Goal: Task Accomplishment & Management: Use online tool/utility

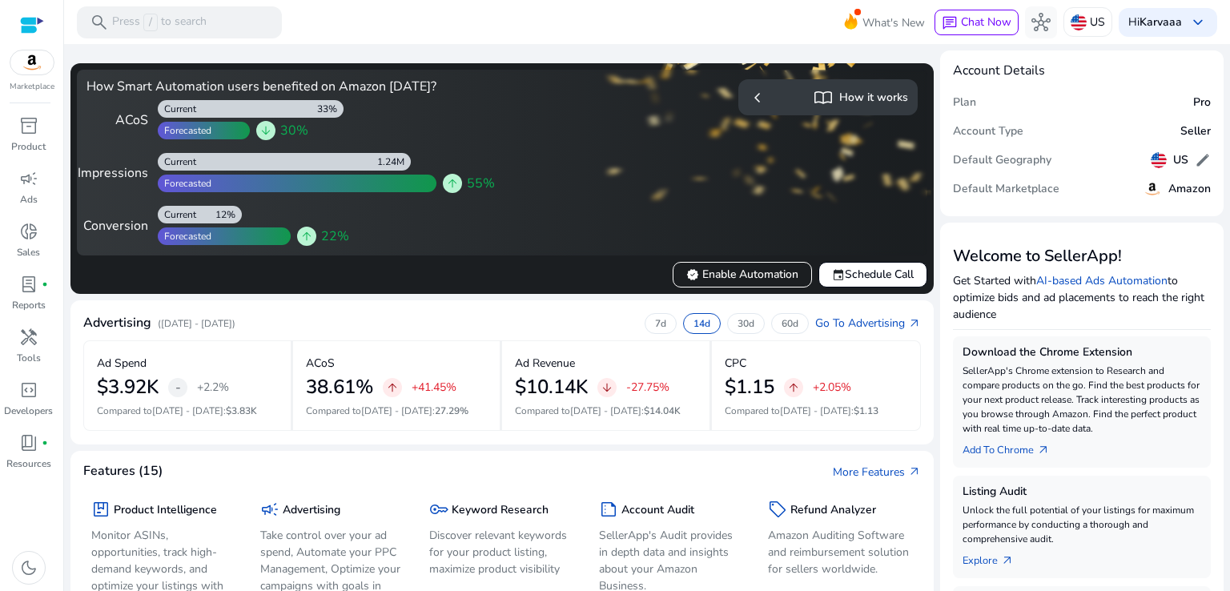
click at [33, 131] on span "inventory_2" at bounding box center [28, 125] width 19 height 19
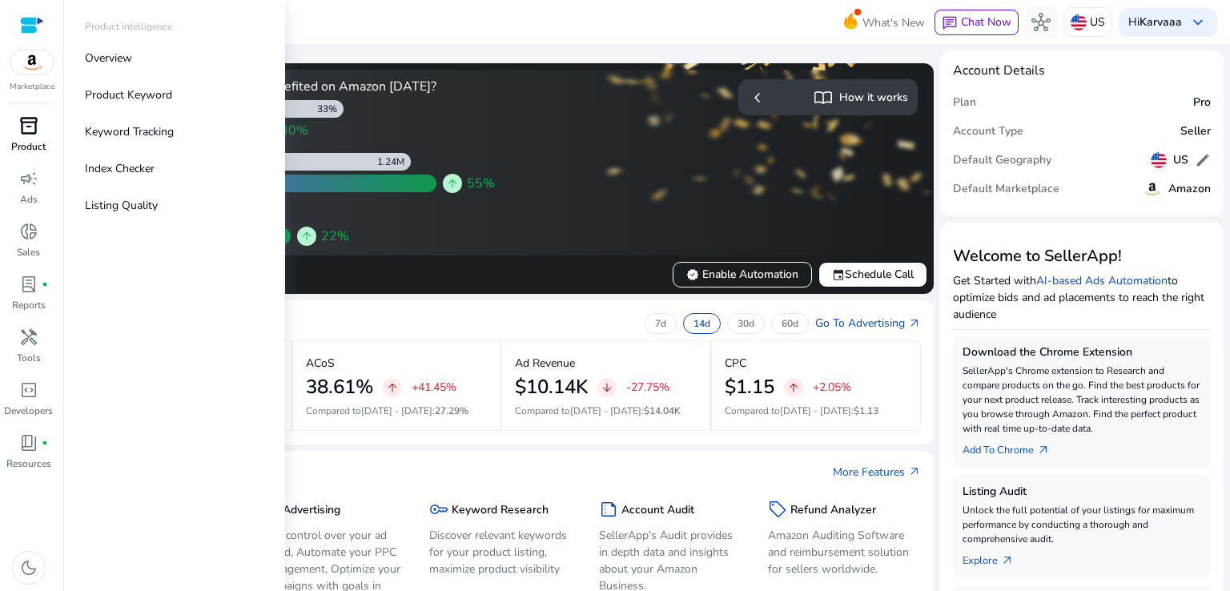
click at [42, 125] on div "inventory_2" at bounding box center [28, 126] width 45 height 26
click at [115, 61] on p "Overview" at bounding box center [108, 58] width 47 height 17
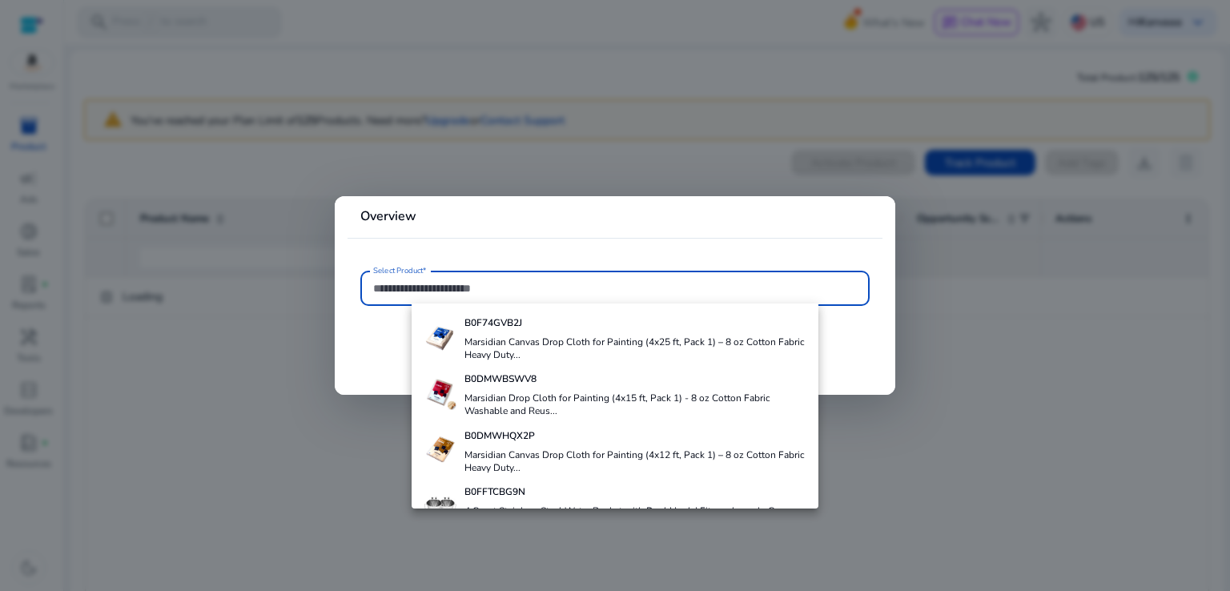
click at [1013, 344] on div at bounding box center [615, 295] width 1230 height 591
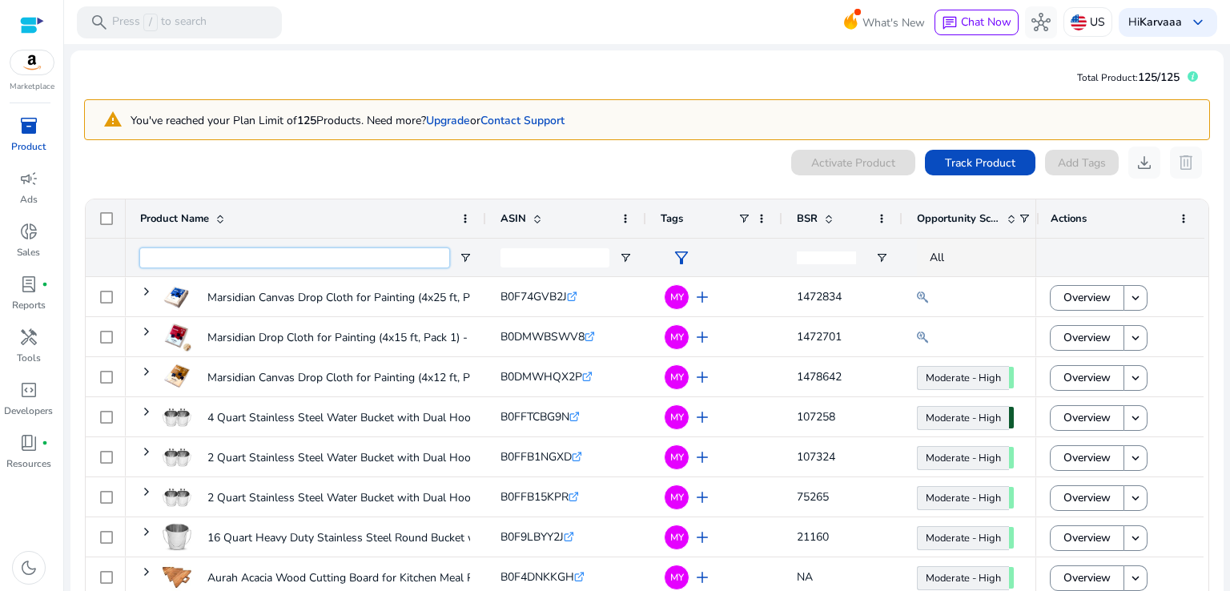
click at [362, 263] on input "Product Name Filter Input" at bounding box center [294, 257] width 309 height 19
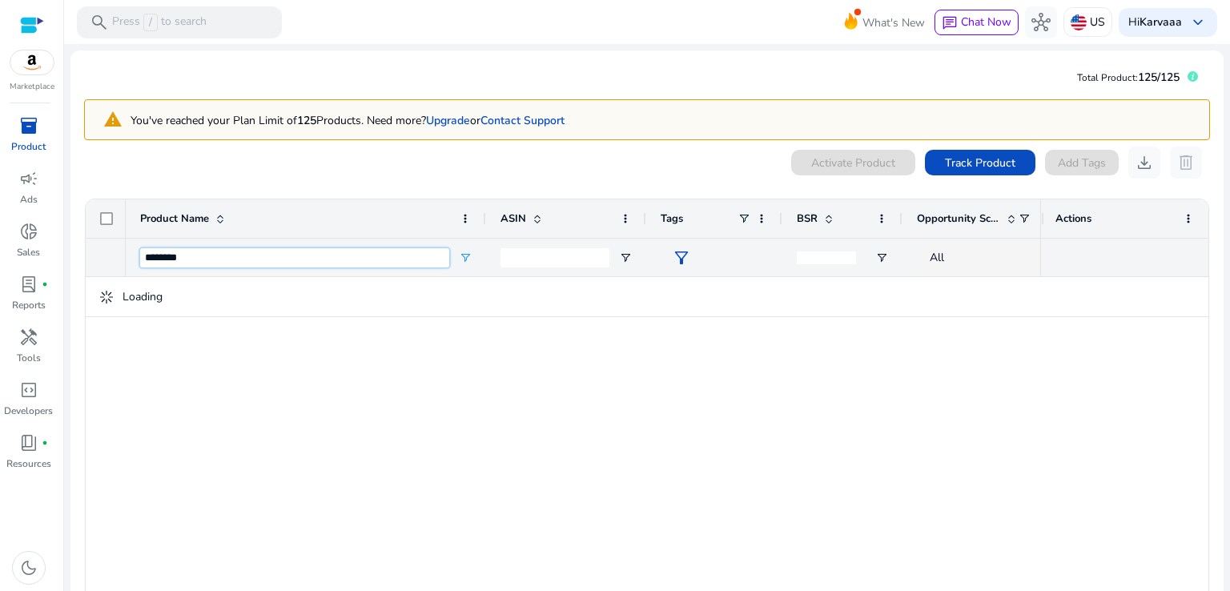
type input "********"
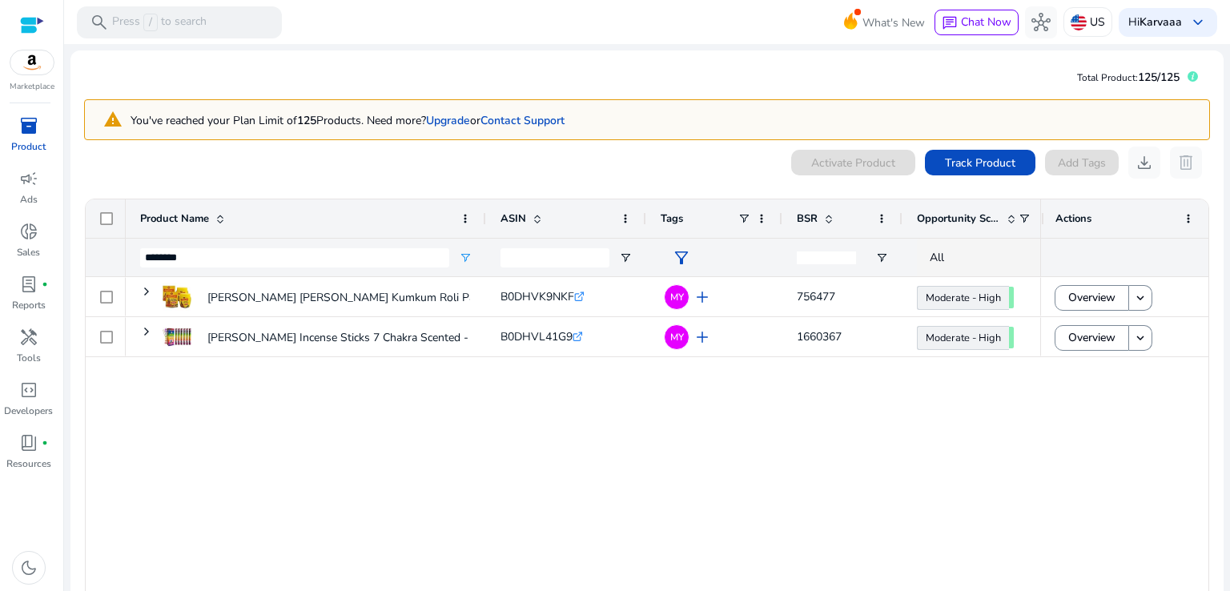
click at [722, 411] on div "Rajkamal Kesar Chandan Tilak Kumkum Roli Paste – Sandalwood Tika... B0DHVK9NKF …" at bounding box center [583, 443] width 914 height 332
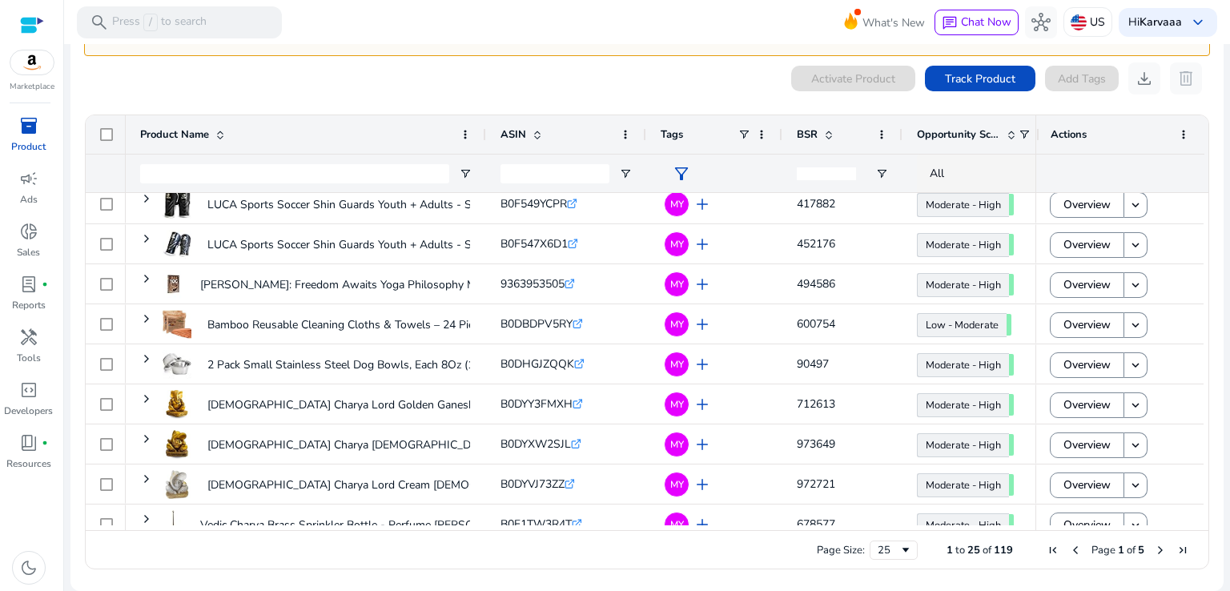
scroll to position [669, 0]
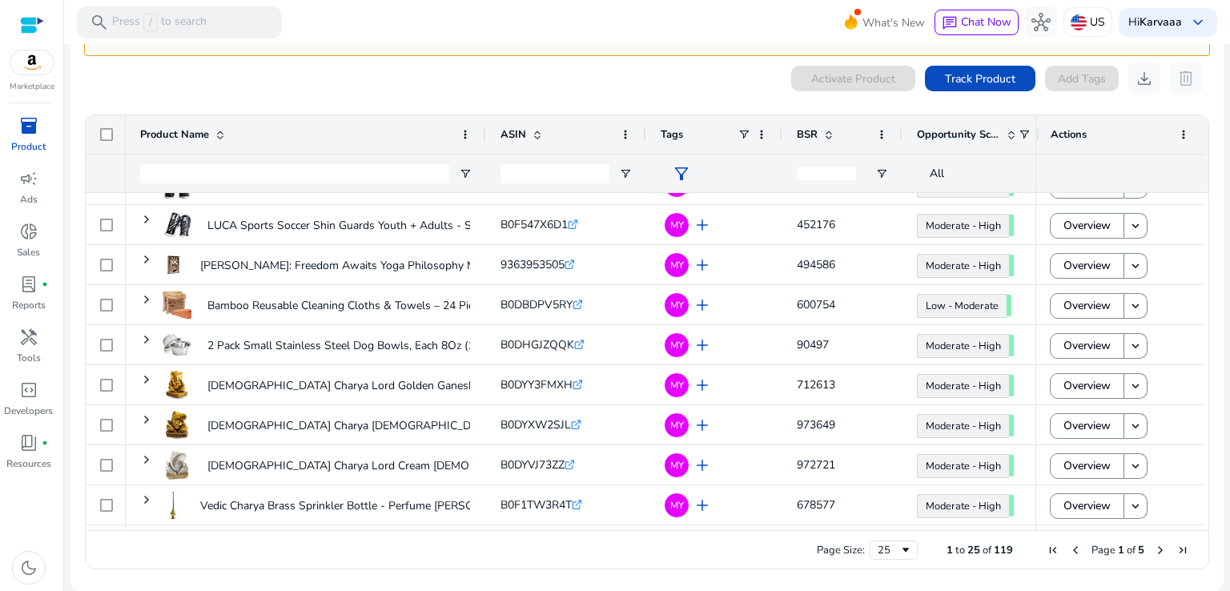
click at [1154, 548] on span "Next Page" at bounding box center [1160, 550] width 13 height 13
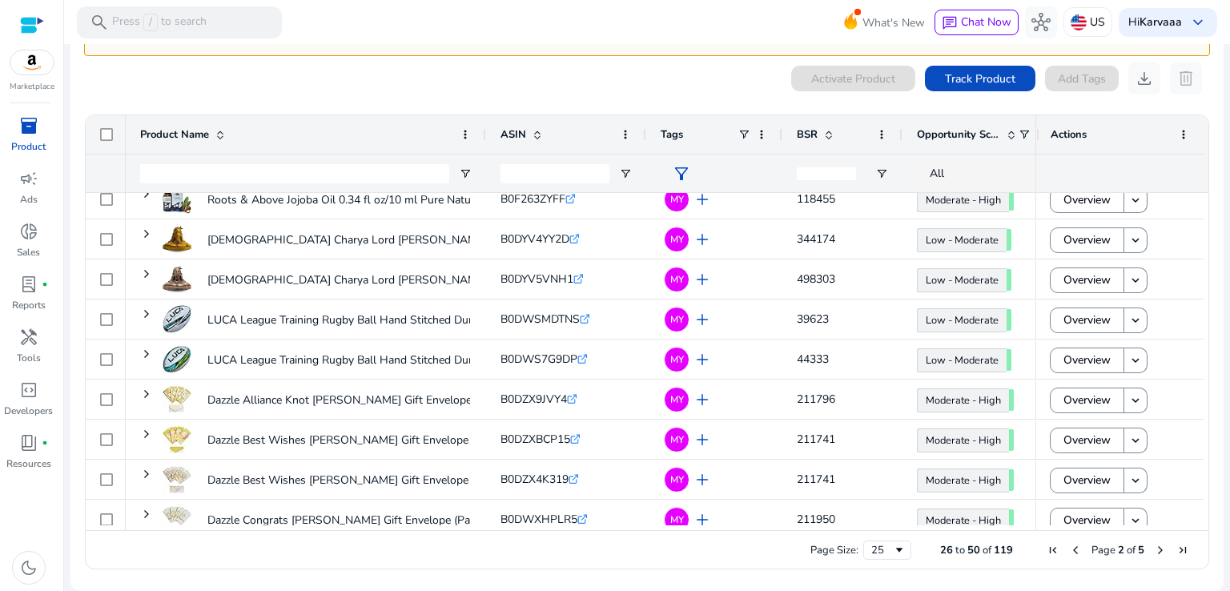
scroll to position [0, 0]
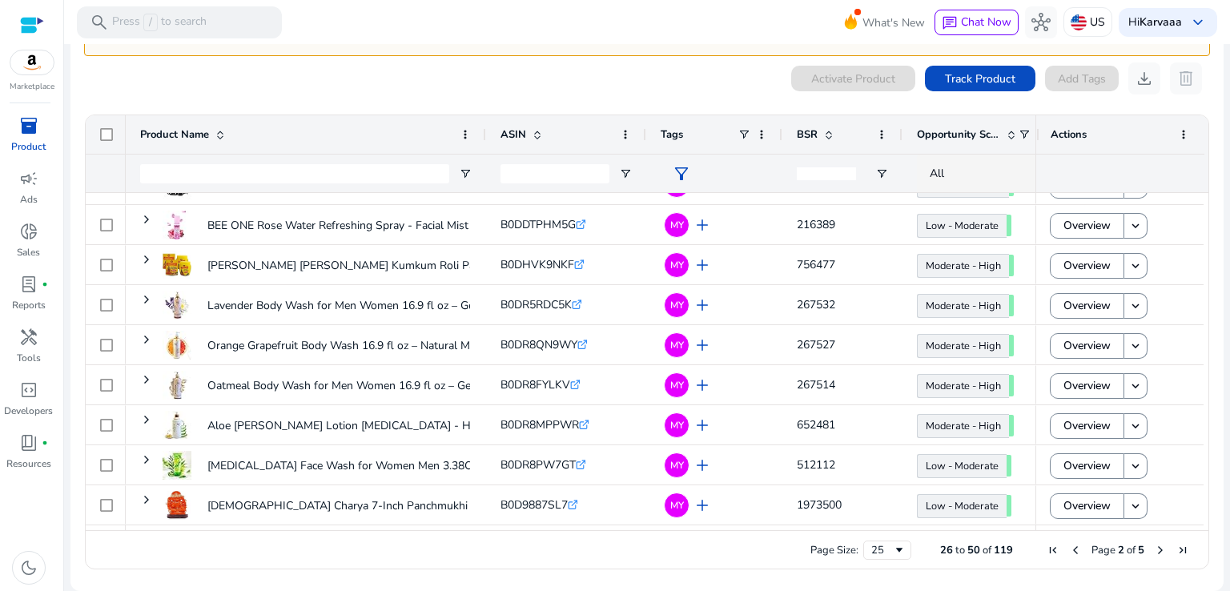
click at [1154, 550] on span "Next Page" at bounding box center [1160, 550] width 13 height 13
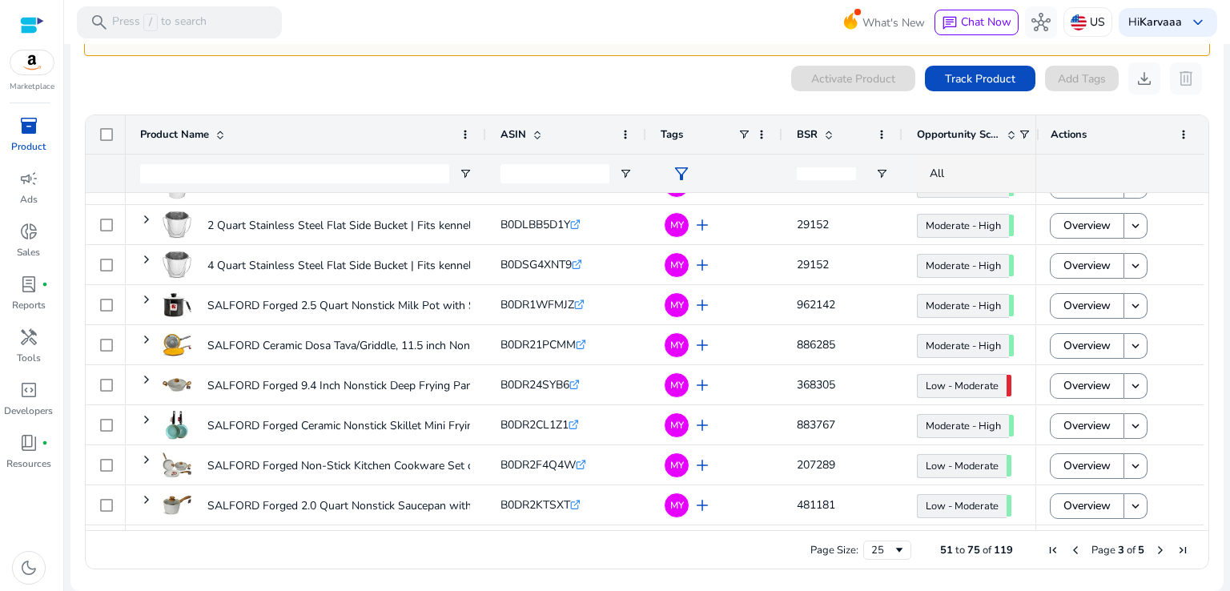
click at [1154, 554] on span "Next Page" at bounding box center [1160, 550] width 13 height 13
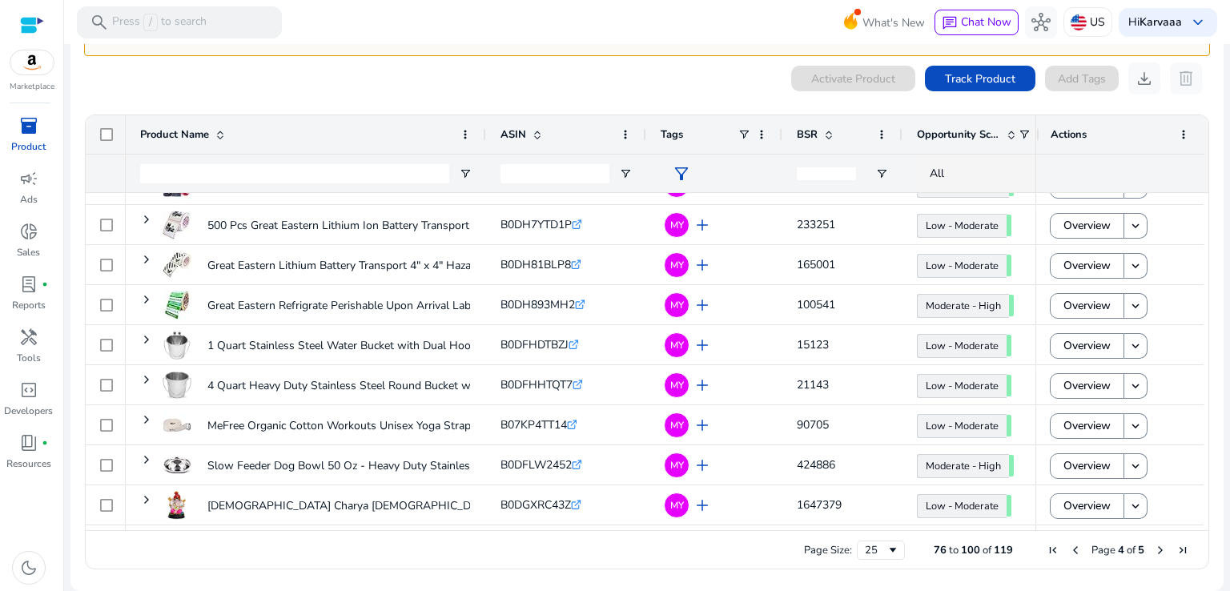
click at [1155, 547] on span "Next Page" at bounding box center [1160, 550] width 13 height 13
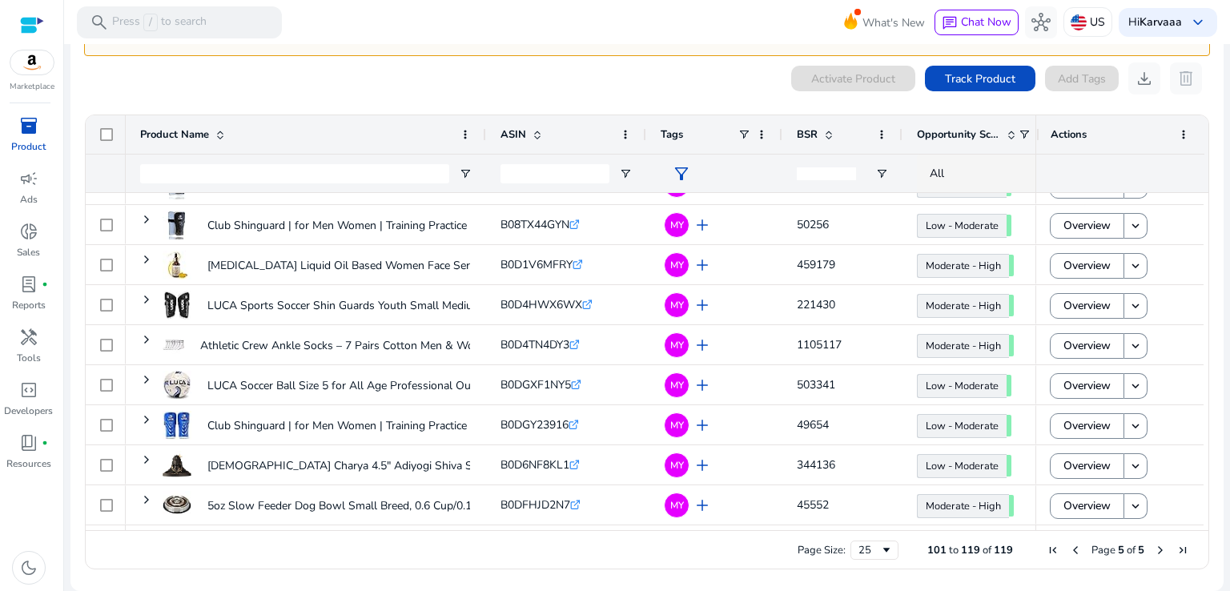
click at [1069, 548] on span "Previous Page" at bounding box center [1075, 550] width 13 height 13
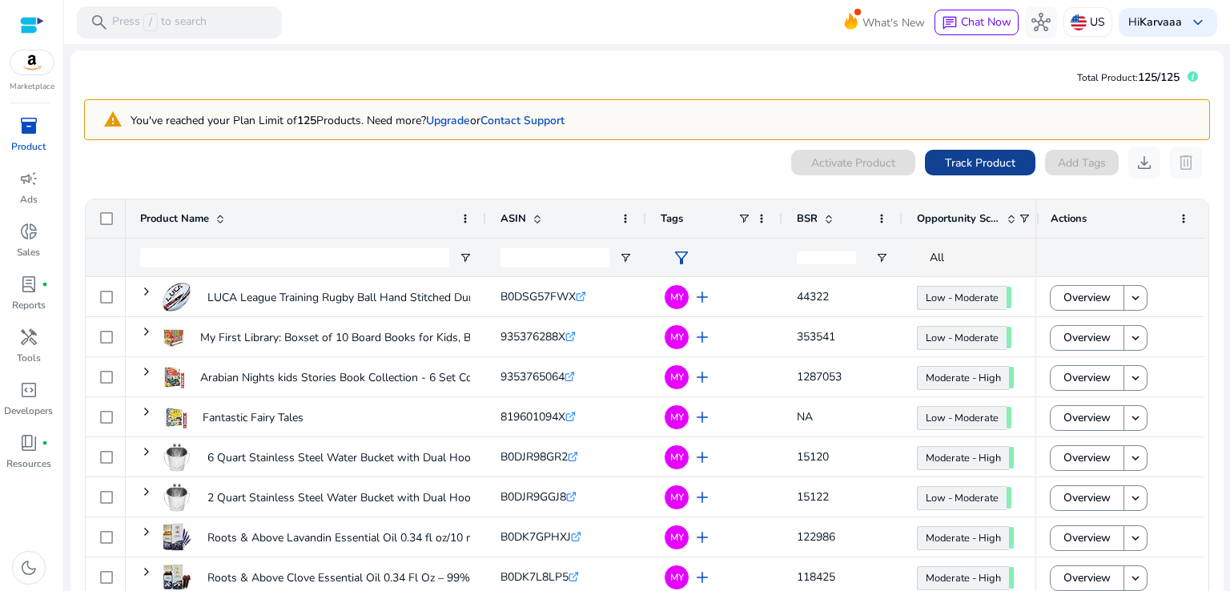
click at [998, 171] on span at bounding box center [980, 162] width 110 height 38
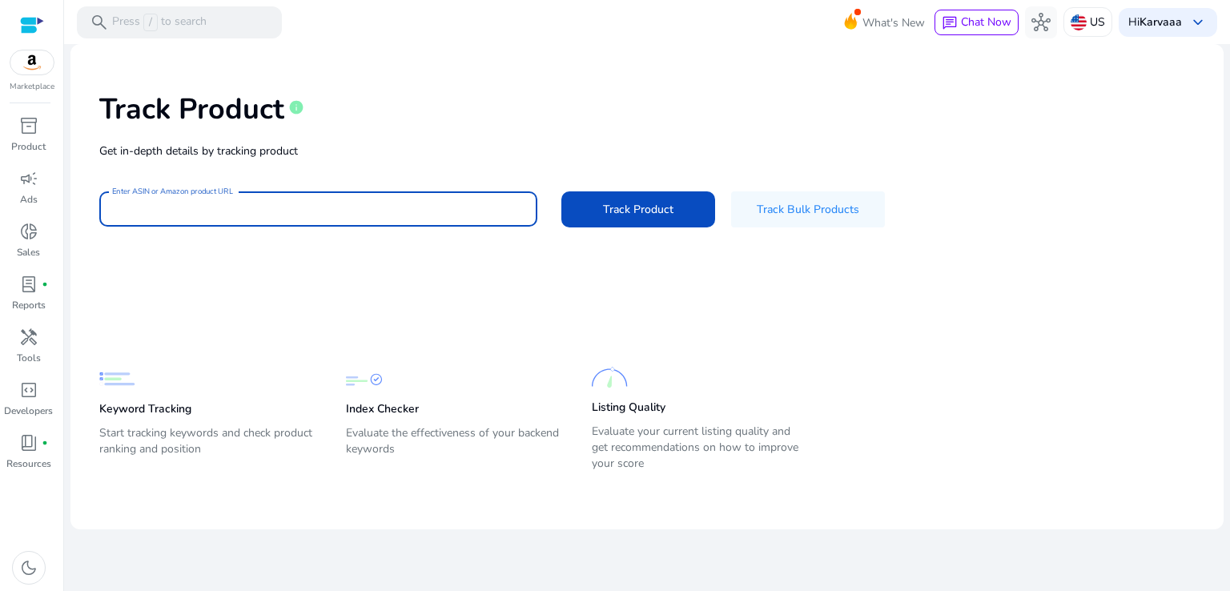
click at [424, 212] on input "Enter ASIN or Amazon product URL" at bounding box center [318, 209] width 412 height 18
paste input "**********"
type input "**********"
click at [561, 191] on button "Track Product" at bounding box center [638, 209] width 154 height 36
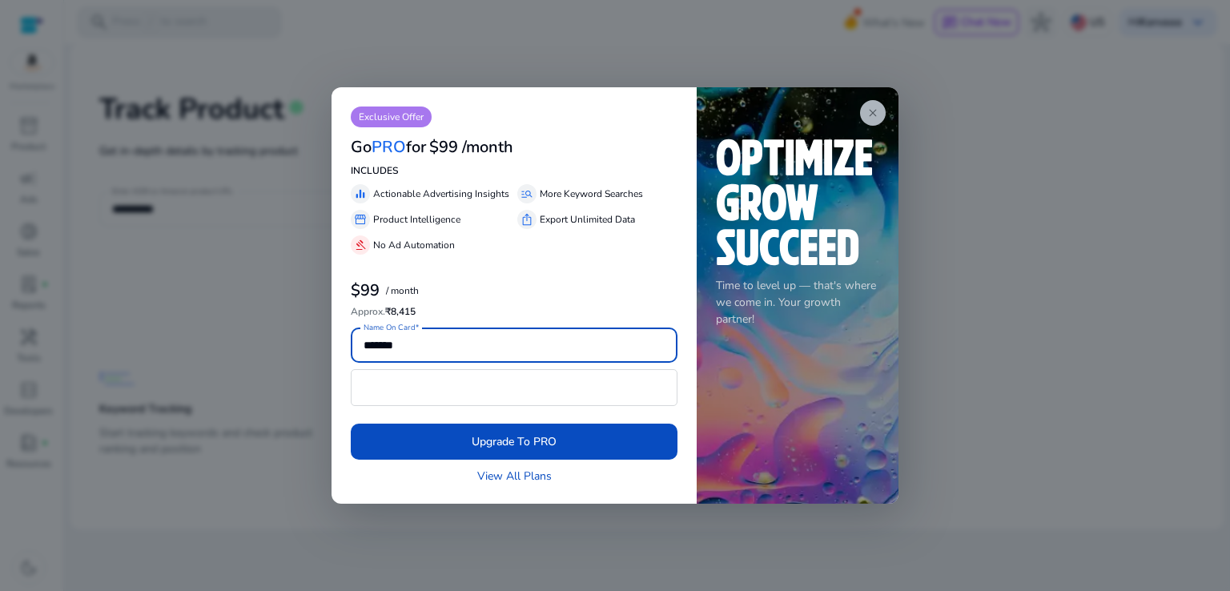
click at [876, 108] on span "close" at bounding box center [872, 112] width 13 height 13
